Goal: Contribute content: Contribute content

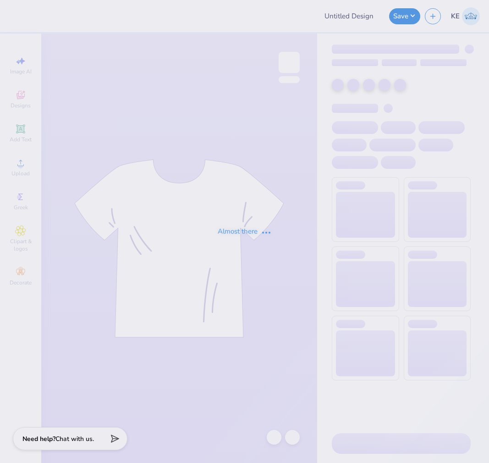
type input "DG Parents Weekend Tee"
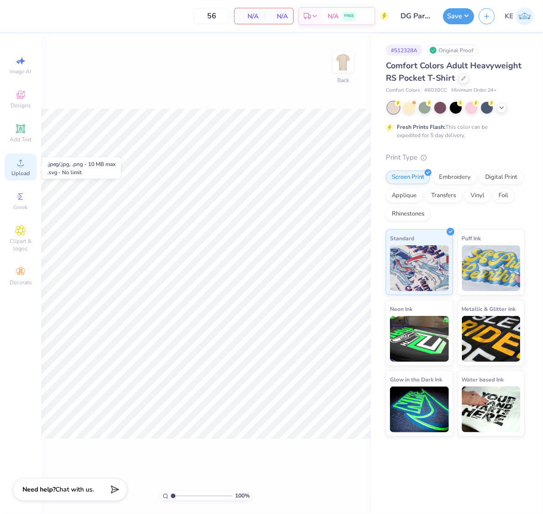
click at [26, 176] on span "Upload" at bounding box center [20, 173] width 18 height 7
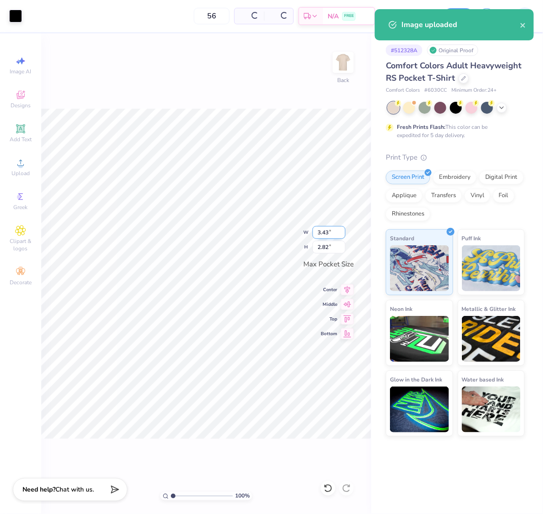
click at [327, 232] on input "3.43" at bounding box center [329, 232] width 33 height 13
type input "3.50"
type input "2.88"
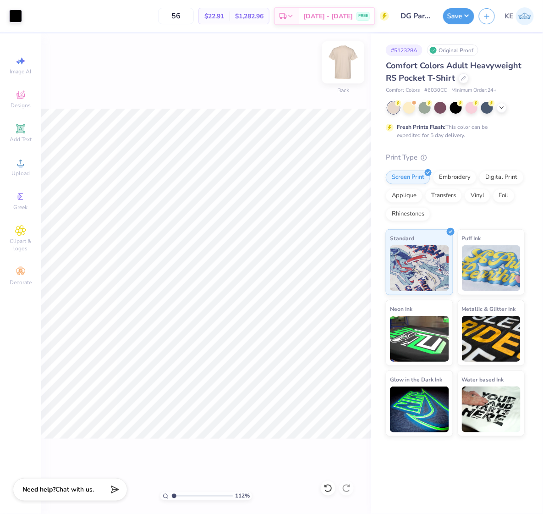
click at [350, 61] on img at bounding box center [343, 62] width 37 height 37
click at [333, 61] on img at bounding box center [343, 62] width 37 height 37
click at [340, 62] on img at bounding box center [343, 62] width 37 height 37
click at [25, 171] on span "Upload" at bounding box center [20, 173] width 18 height 7
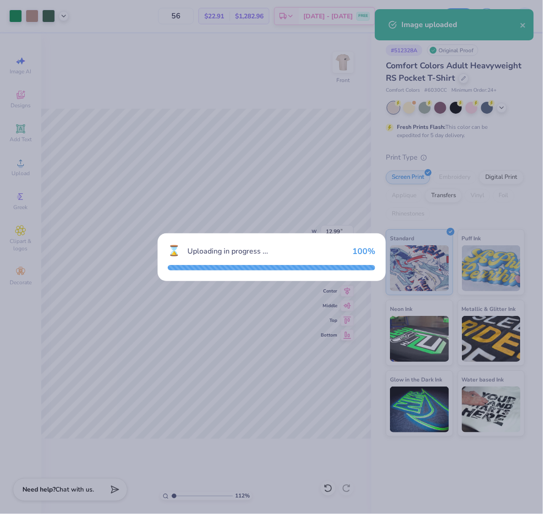
type input "1.11758119957331"
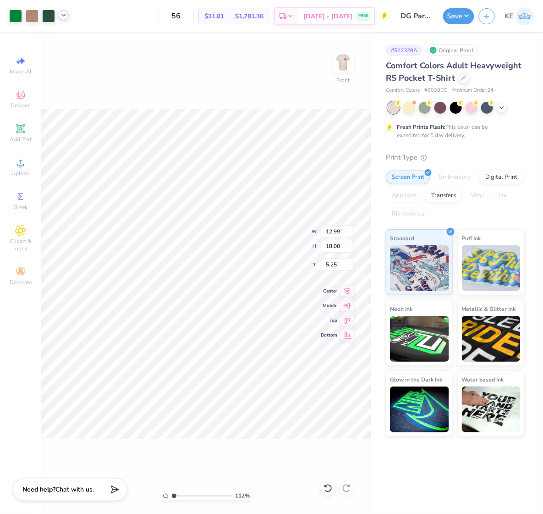
click at [66, 12] on icon at bounding box center [63, 14] width 7 height 7
click at [337, 233] on input "12.99" at bounding box center [337, 231] width 33 height 13
type input "12.5"
type input "1.11758119957331"
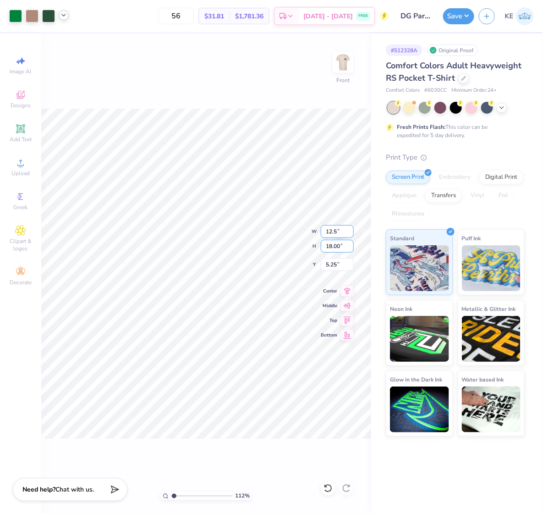
type input "12.50"
type input "17.32"
type input "5.59"
click at [330, 246] on input "17.32" at bounding box center [337, 246] width 33 height 13
type input "15"
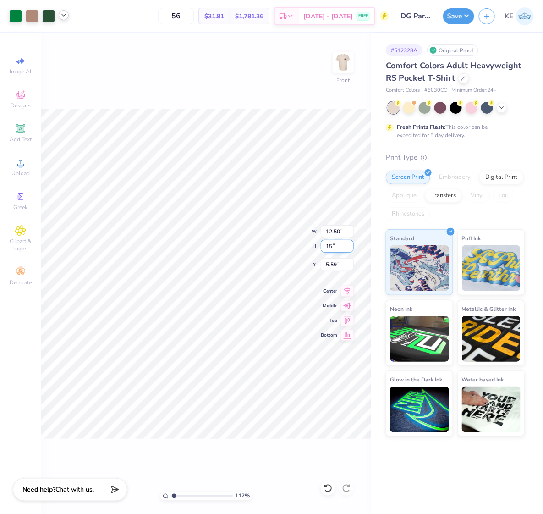
type input "1.11758119957331"
type input "10.83"
type input "15.00"
type input "6.75"
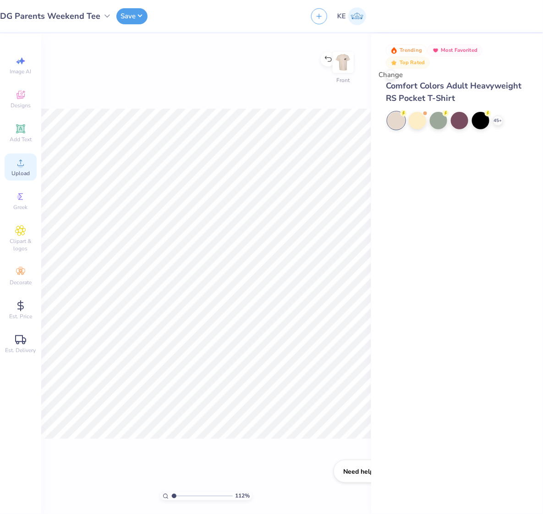
type input "1"
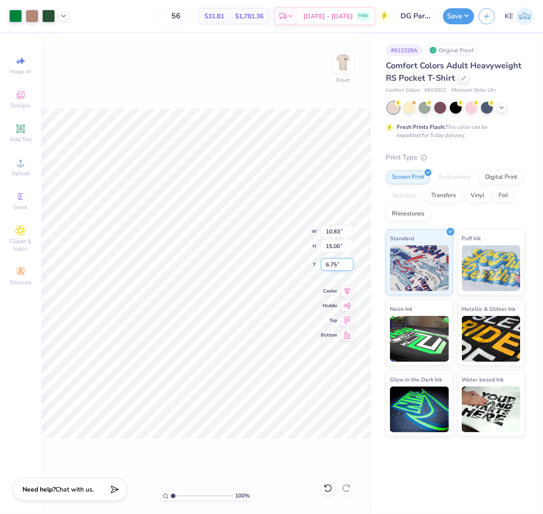
click at [327, 264] on input "6.75" at bounding box center [337, 264] width 33 height 13
type input "3.00"
click at [345, 60] on img at bounding box center [343, 62] width 37 height 37
click at [341, 56] on img at bounding box center [343, 62] width 37 height 37
click at [350, 292] on icon at bounding box center [347, 289] width 13 height 11
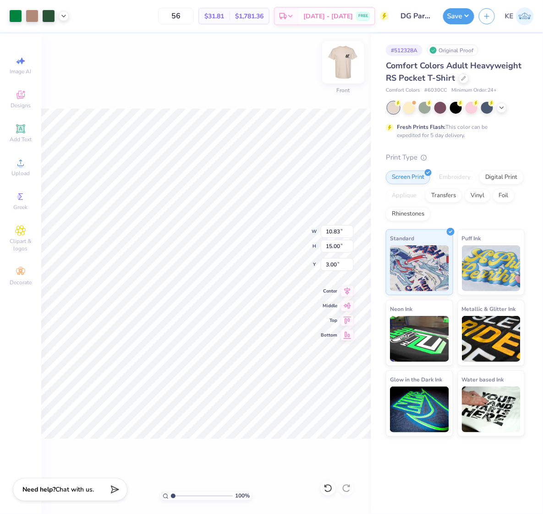
click at [347, 65] on img at bounding box center [343, 62] width 37 height 37
click at [342, 67] on img at bounding box center [343, 62] width 37 height 37
click at [263, 319] on div "100 % Front" at bounding box center [206, 273] width 330 height 481
click at [464, 14] on button "Save" at bounding box center [458, 15] width 31 height 16
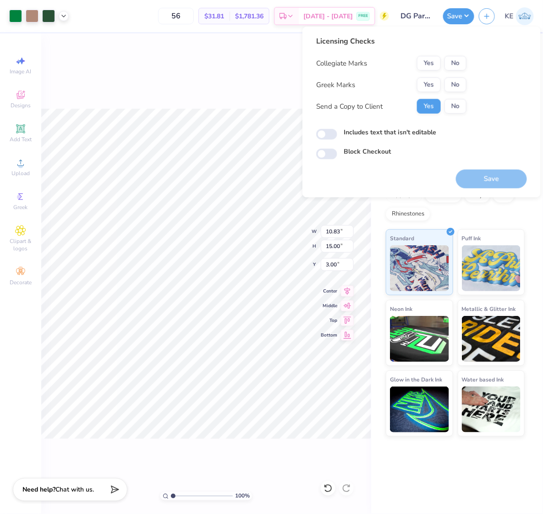
click at [487, 121] on div "Licensing Checks Collegiate Marks Yes No Greek Marks Yes No Send a Copy to Clie…" at bounding box center [421, 98] width 211 height 124
click at [418, 85] on button "Yes" at bounding box center [429, 85] width 24 height 15
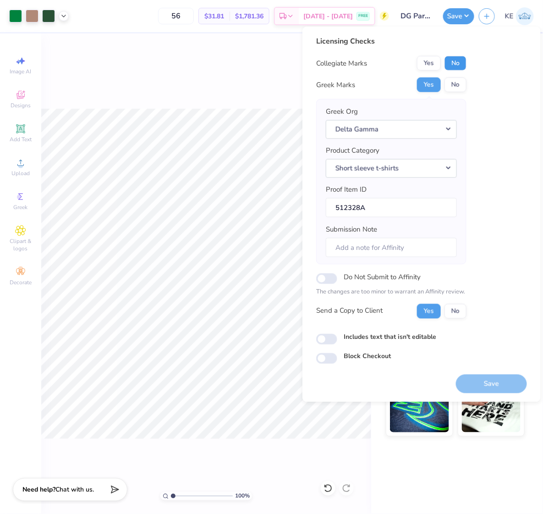
click at [449, 65] on button "No" at bounding box center [456, 63] width 22 height 15
click at [489, 157] on div "Licensing Checks Collegiate Marks Yes No Greek Marks Yes No Greek Org Delta Gam…" at bounding box center [421, 200] width 211 height 328
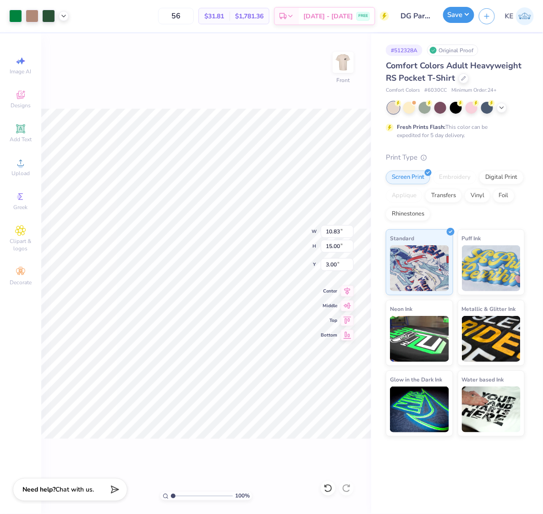
click at [470, 17] on button "Save" at bounding box center [458, 15] width 31 height 16
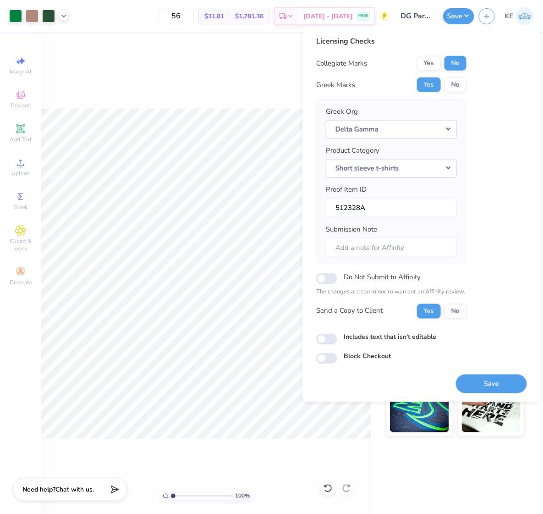
click at [489, 293] on div "Licensing Checks Collegiate Marks Yes No Greek Marks Yes No Greek Org Delta Gam…" at bounding box center [421, 200] width 211 height 328
click at [489, 384] on button "Save" at bounding box center [491, 383] width 71 height 19
